Goal: Information Seeking & Learning: Find contact information

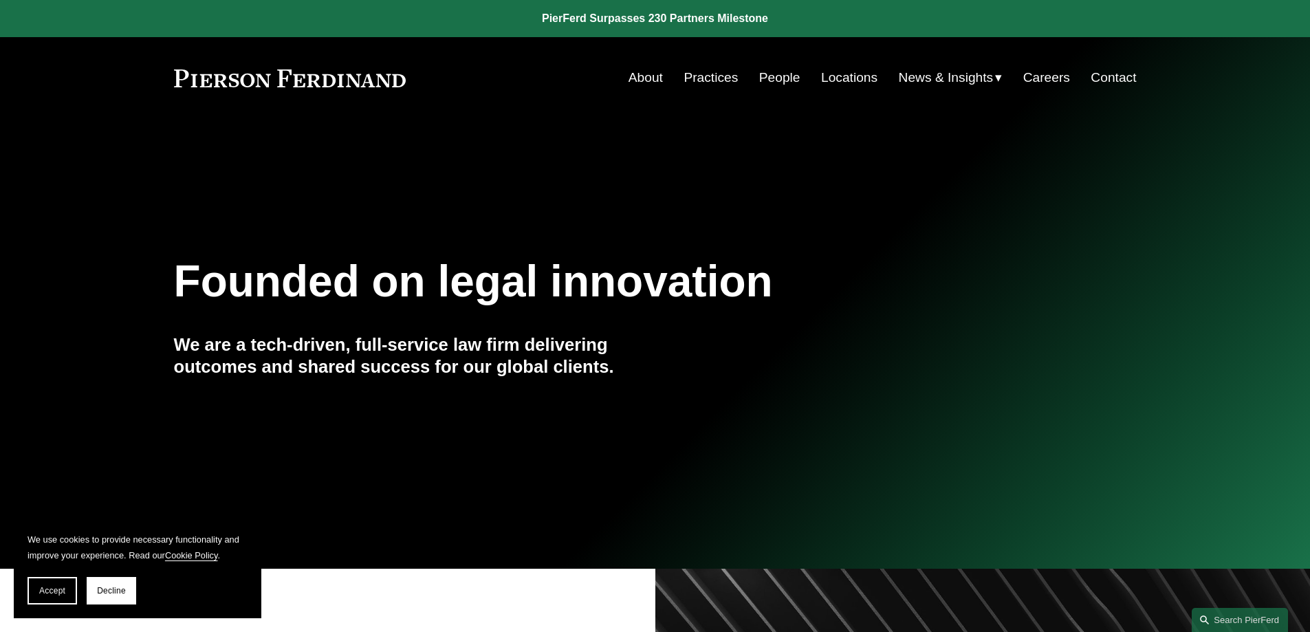
click at [853, 76] on link "Locations" at bounding box center [849, 78] width 56 height 26
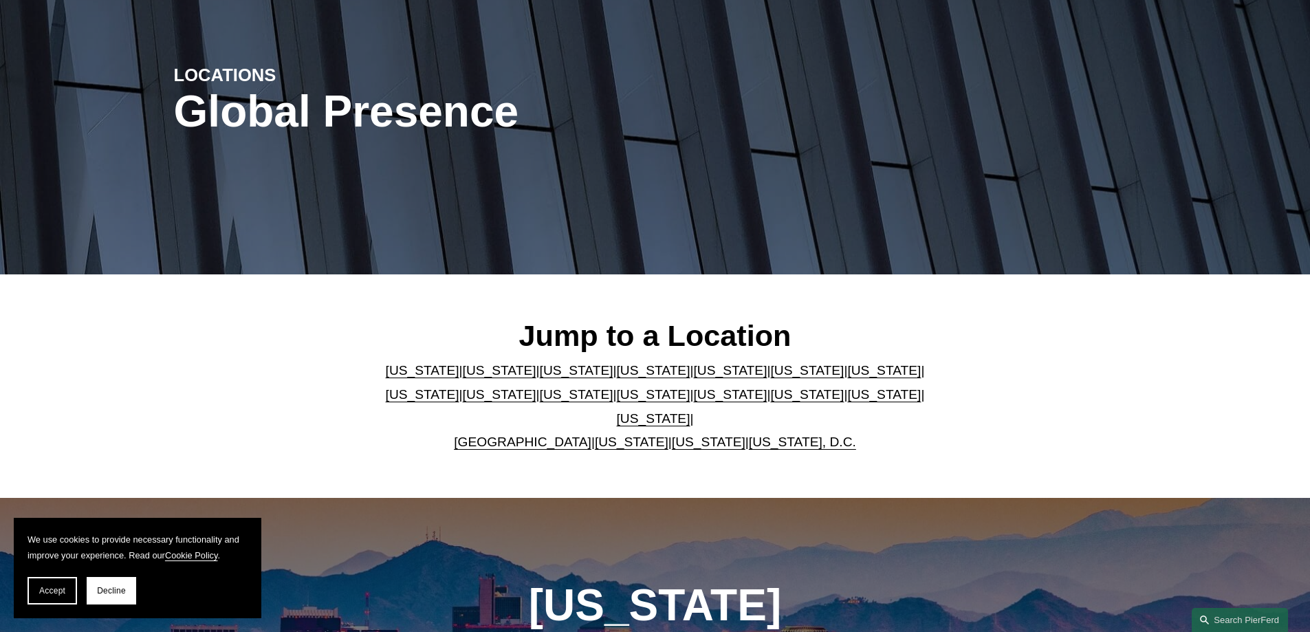
scroll to position [206, 0]
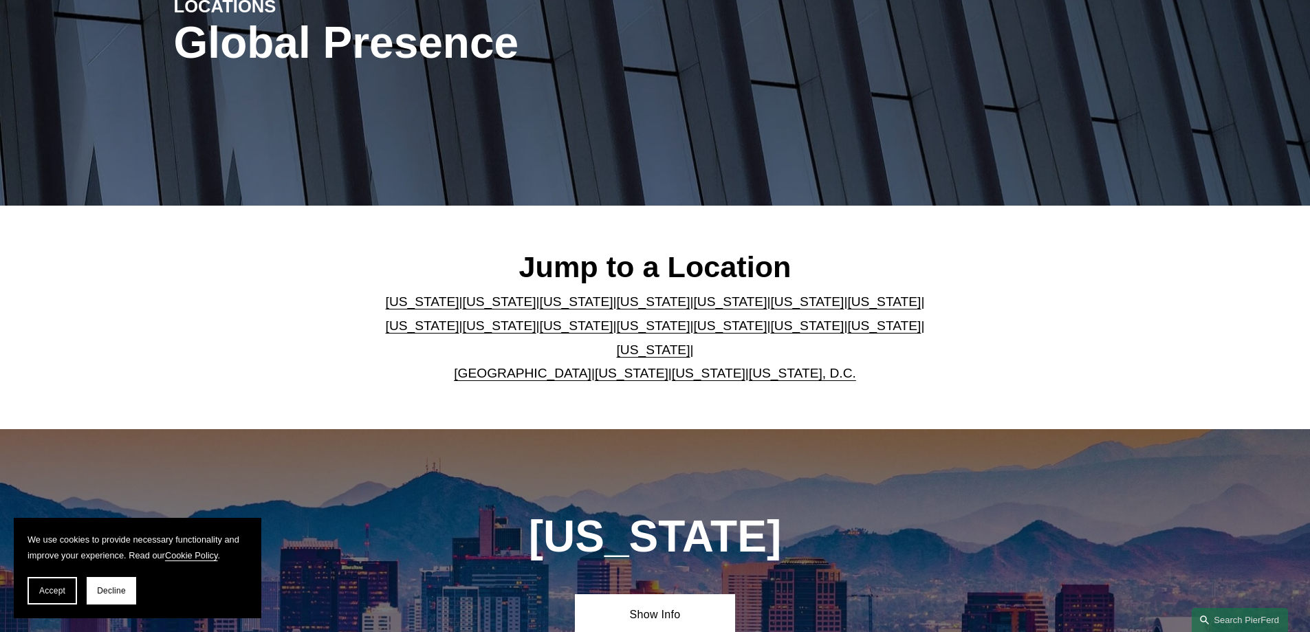
click at [617, 309] on link "[US_STATE]" at bounding box center [654, 301] width 74 height 14
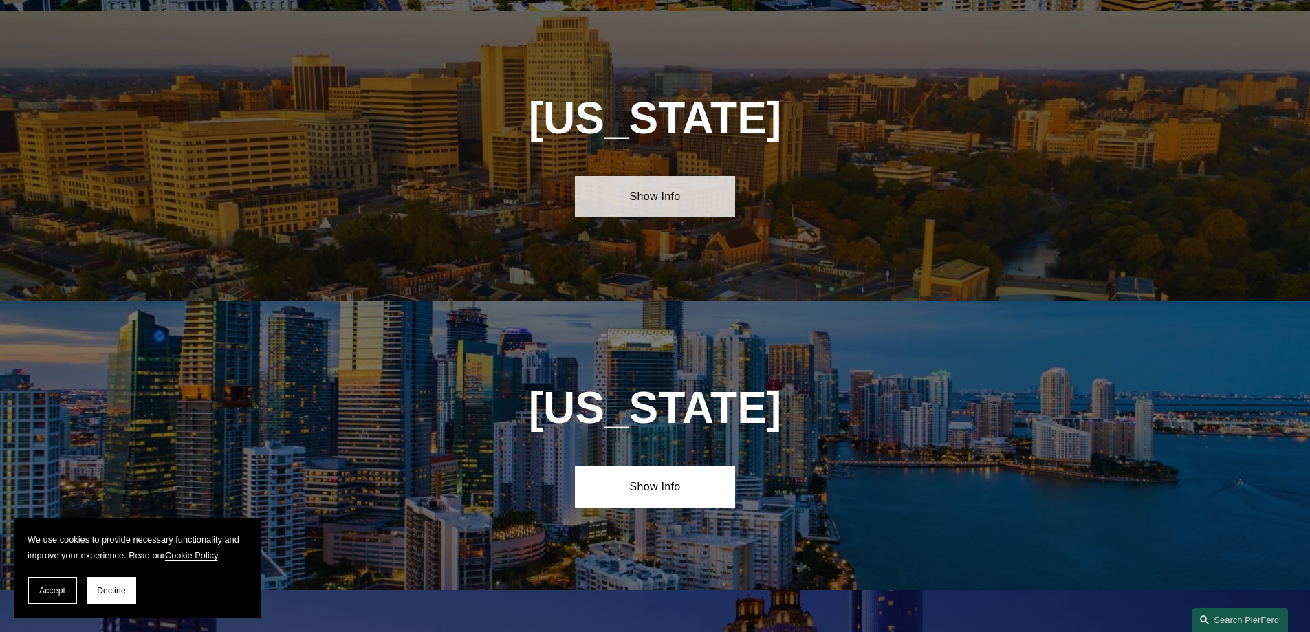
click at [644, 194] on link "Show Info" at bounding box center [655, 196] width 160 height 41
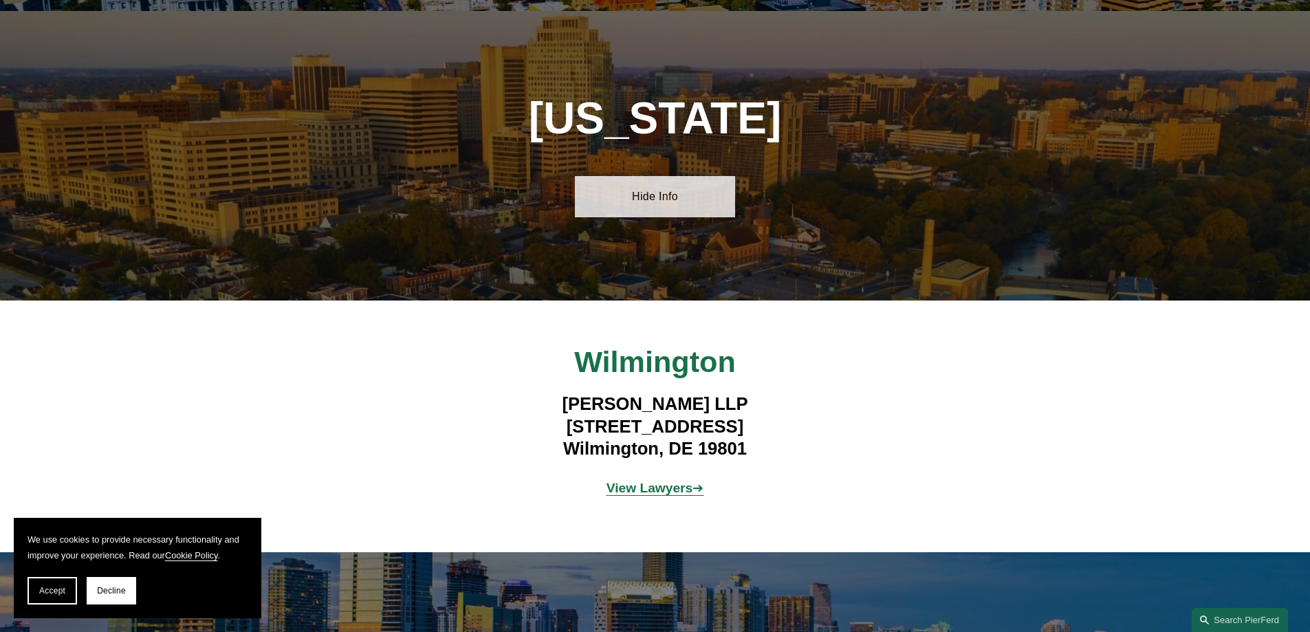
scroll to position [1631, 0]
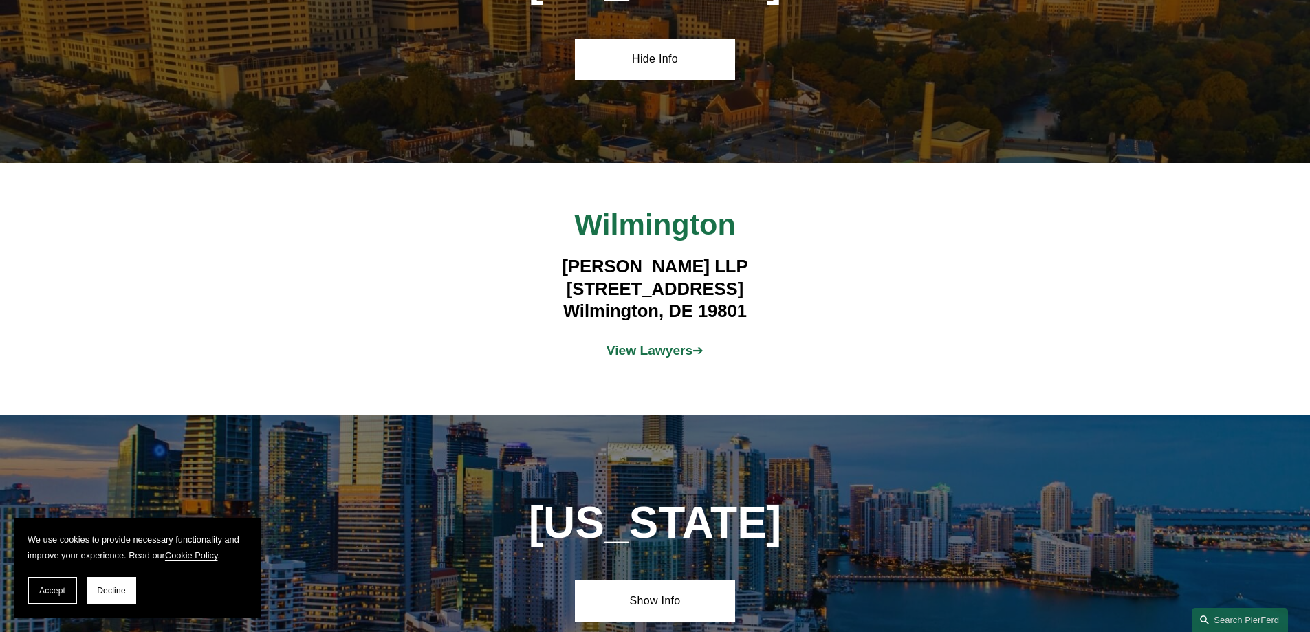
click at [639, 343] on strong "View Lawyers" at bounding box center [649, 350] width 87 height 14
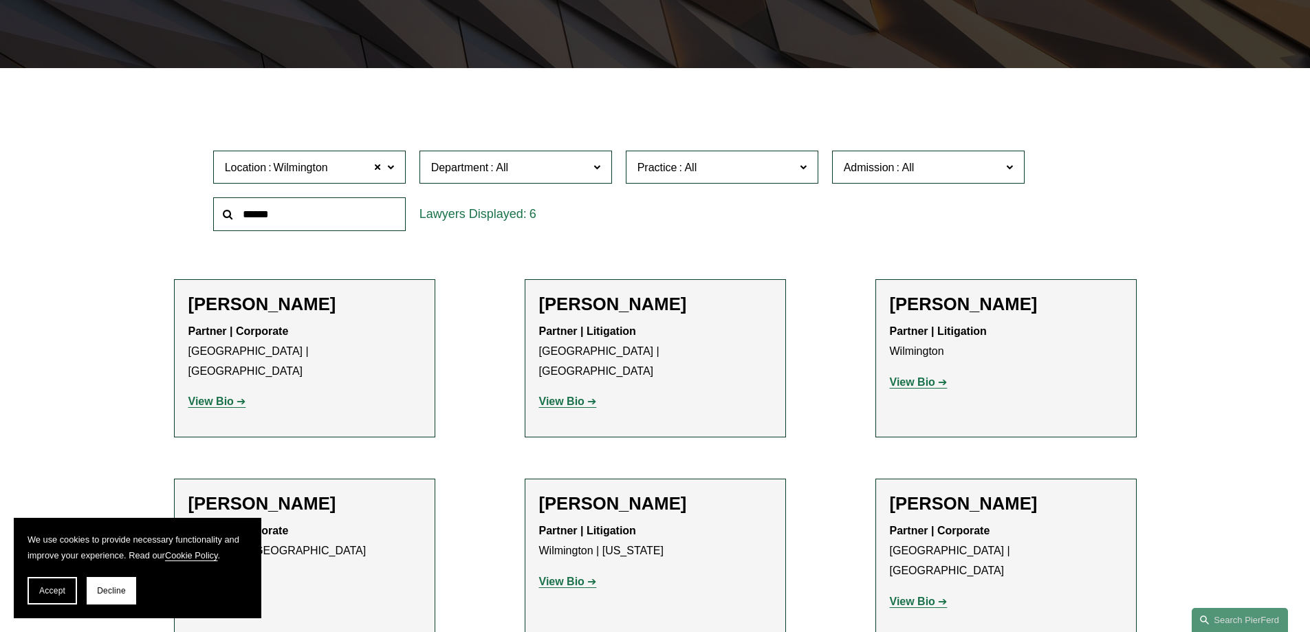
scroll to position [481, 0]
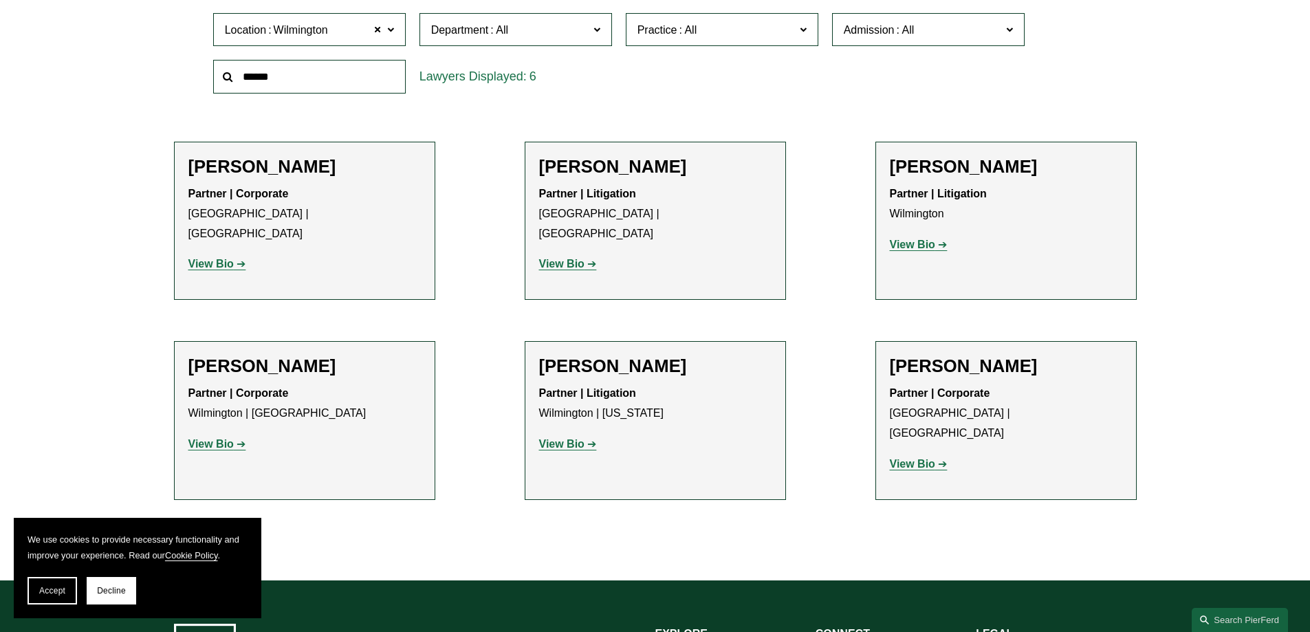
click at [216, 438] on strong "View Bio" at bounding box center [210, 444] width 45 height 12
click at [568, 438] on strong "View Bio" at bounding box center [561, 444] width 45 height 12
click at [917, 458] on strong "View Bio" at bounding box center [912, 464] width 45 height 12
click at [910, 247] on strong "View Bio" at bounding box center [912, 245] width 45 height 12
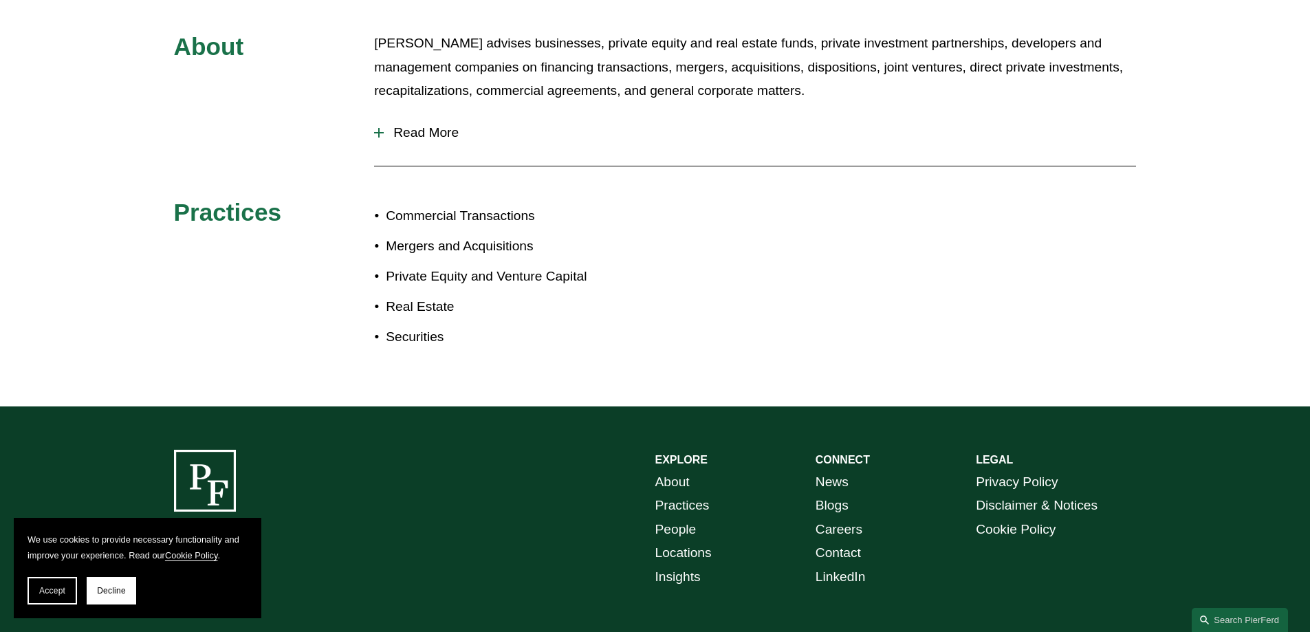
scroll to position [413, 0]
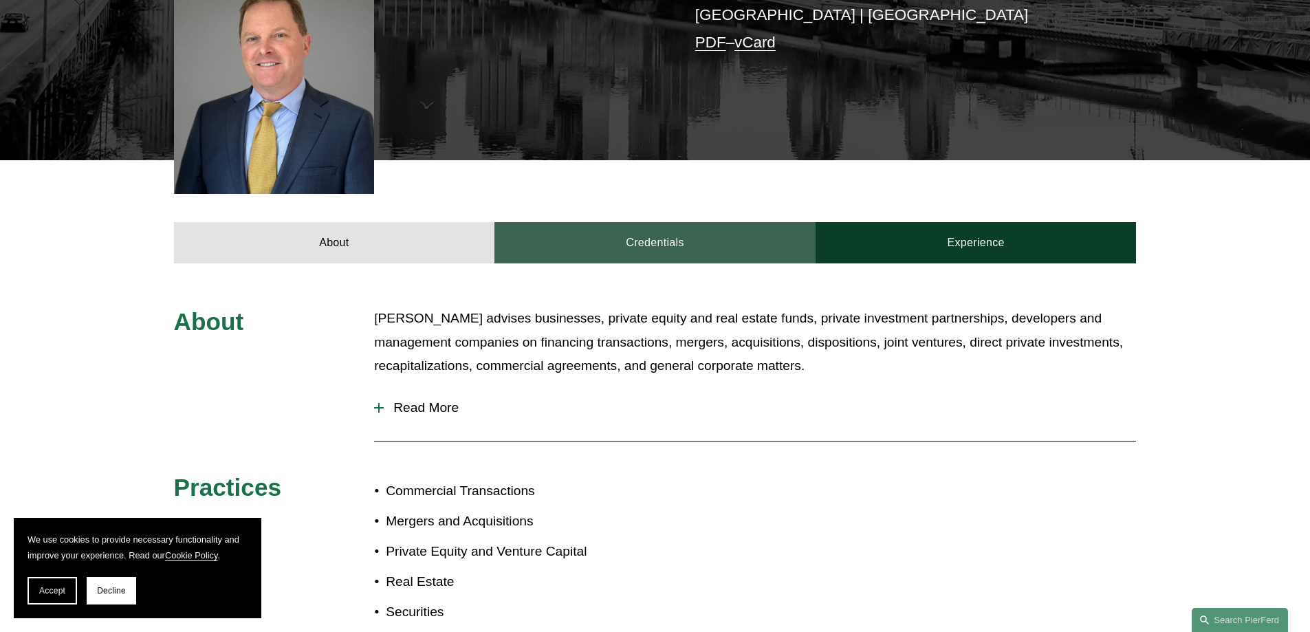
click at [674, 222] on link "Credentials" at bounding box center [654, 242] width 321 height 41
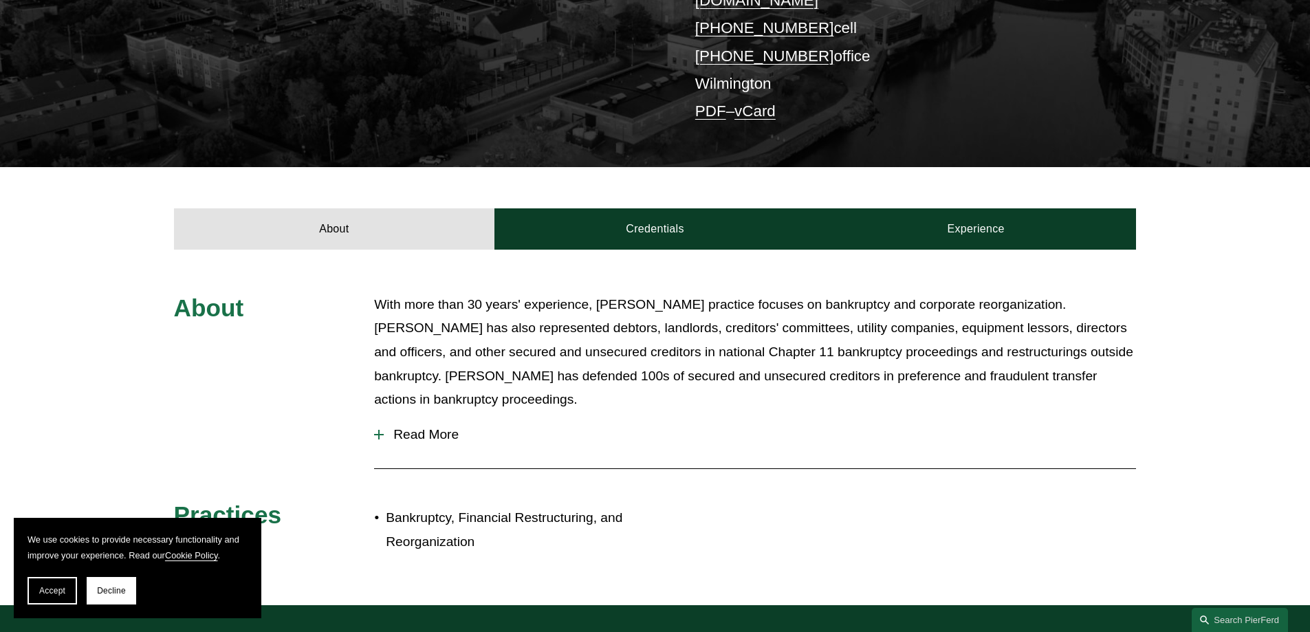
scroll to position [413, 0]
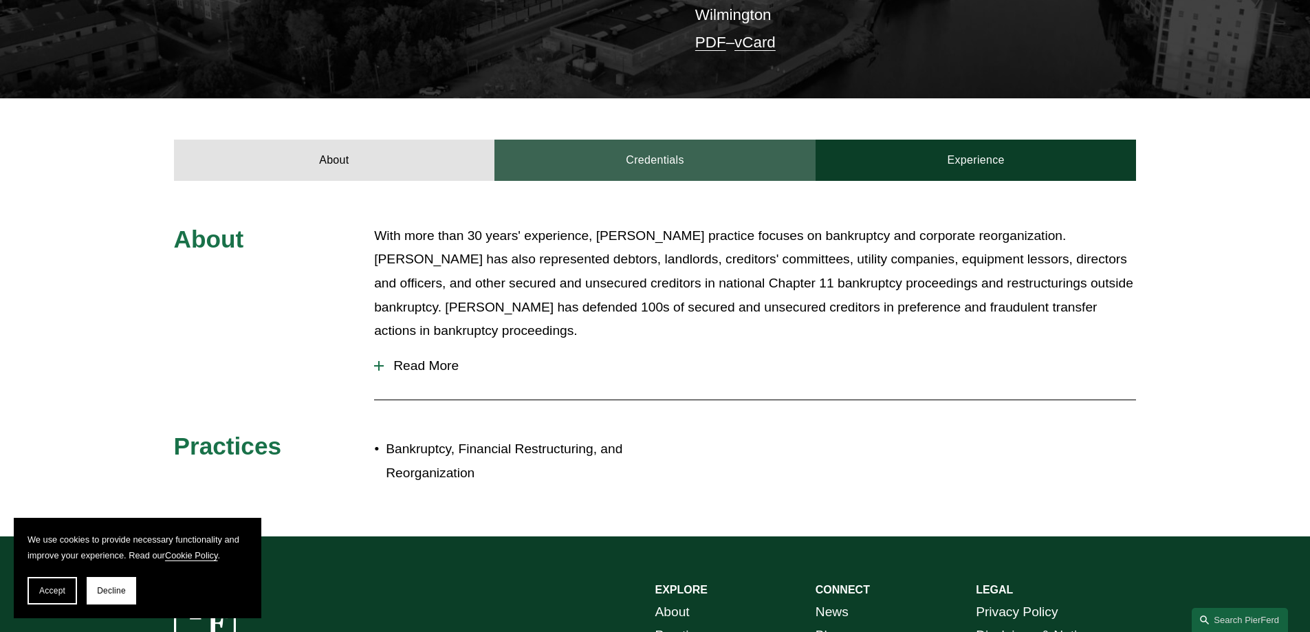
click at [664, 152] on link "Credentials" at bounding box center [654, 160] width 321 height 41
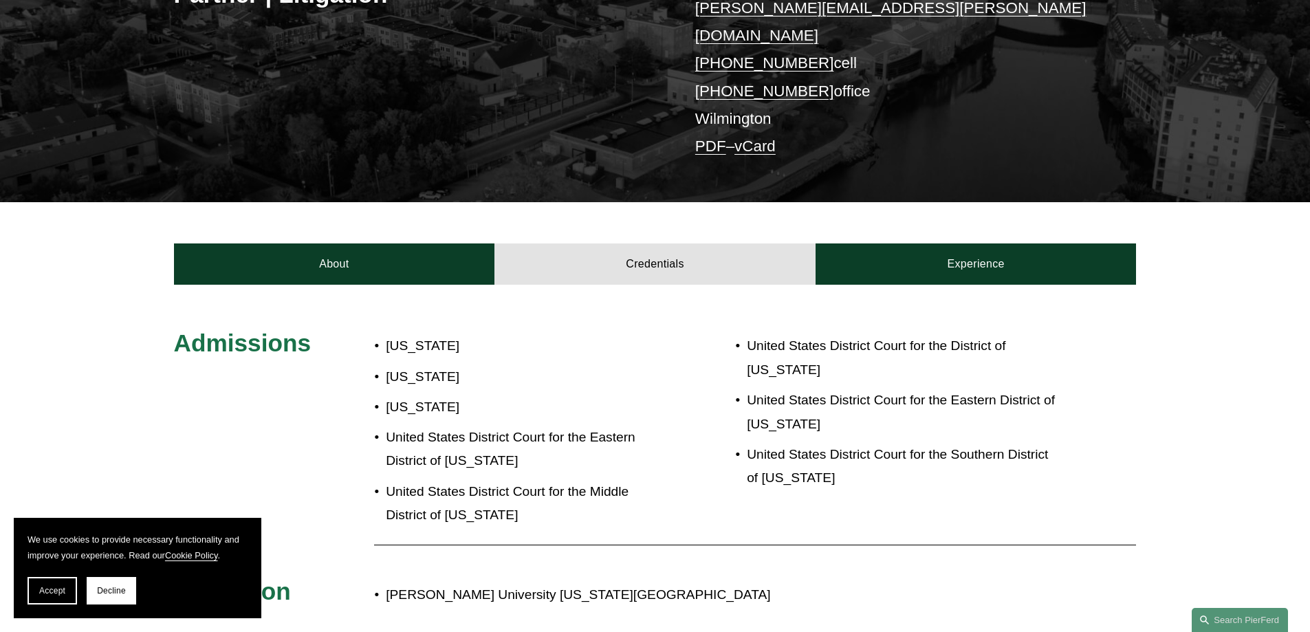
scroll to position [0, 0]
